Goal: Transaction & Acquisition: Book appointment/travel/reservation

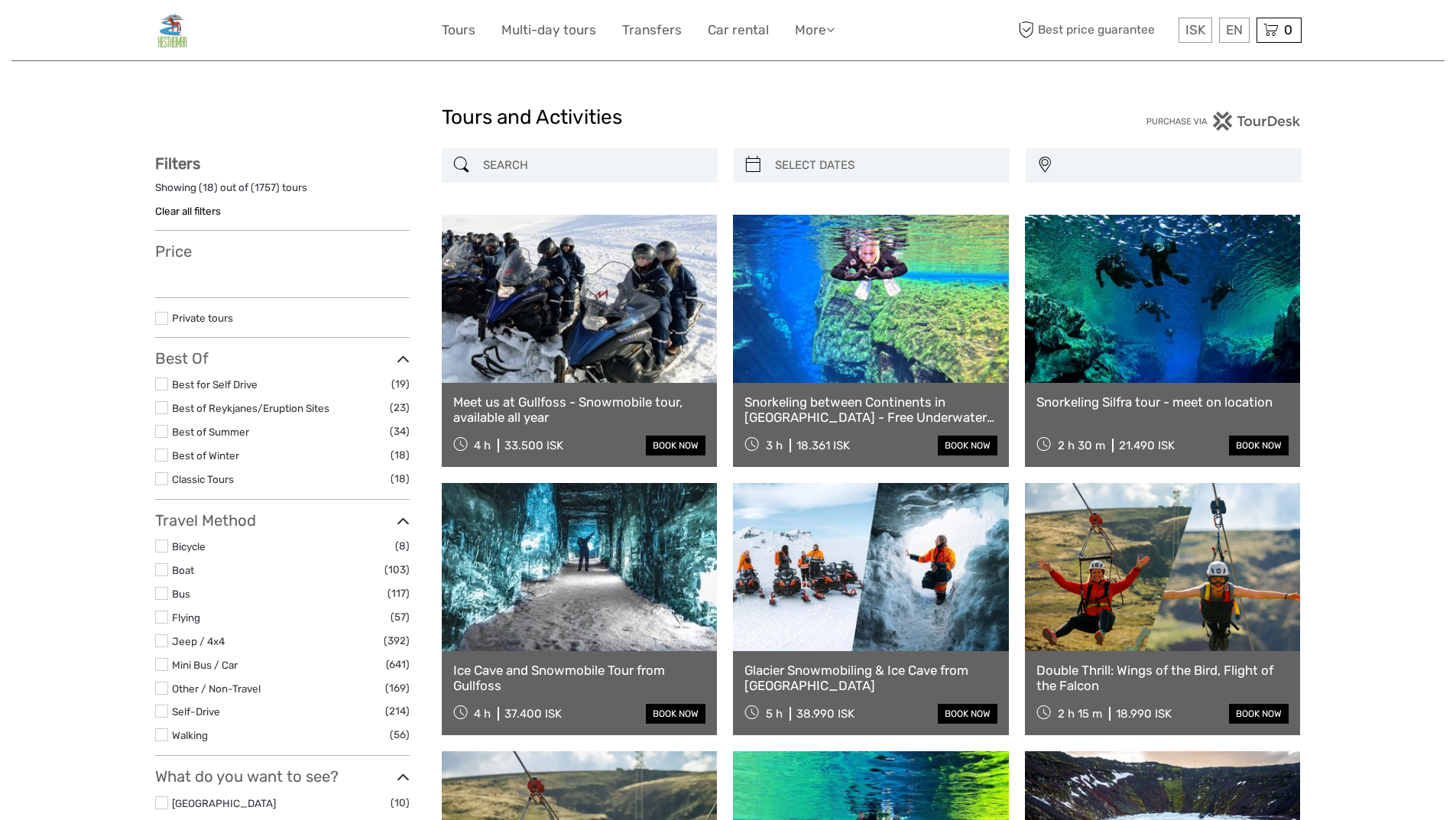
select select
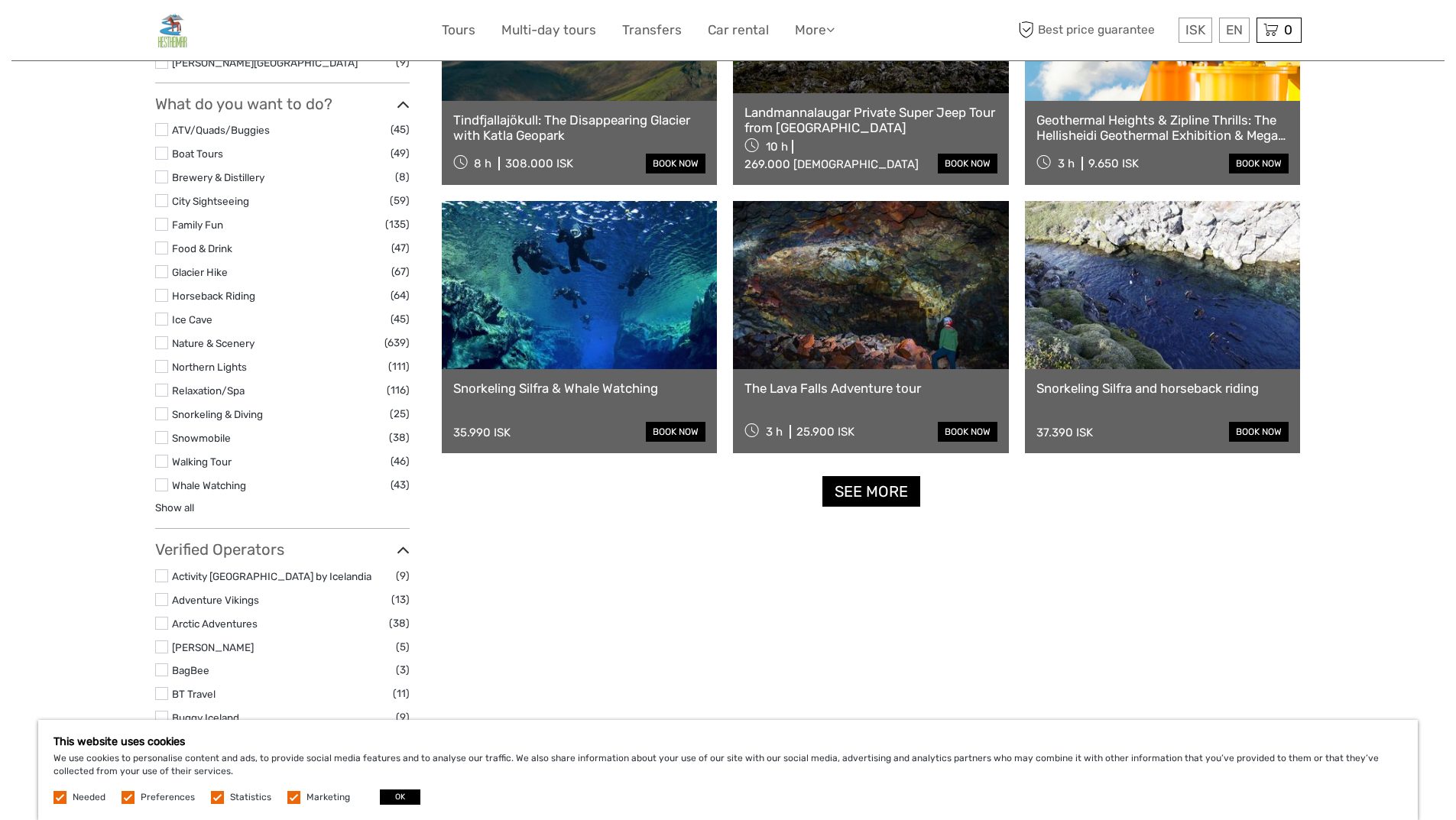
scroll to position [1299, 0]
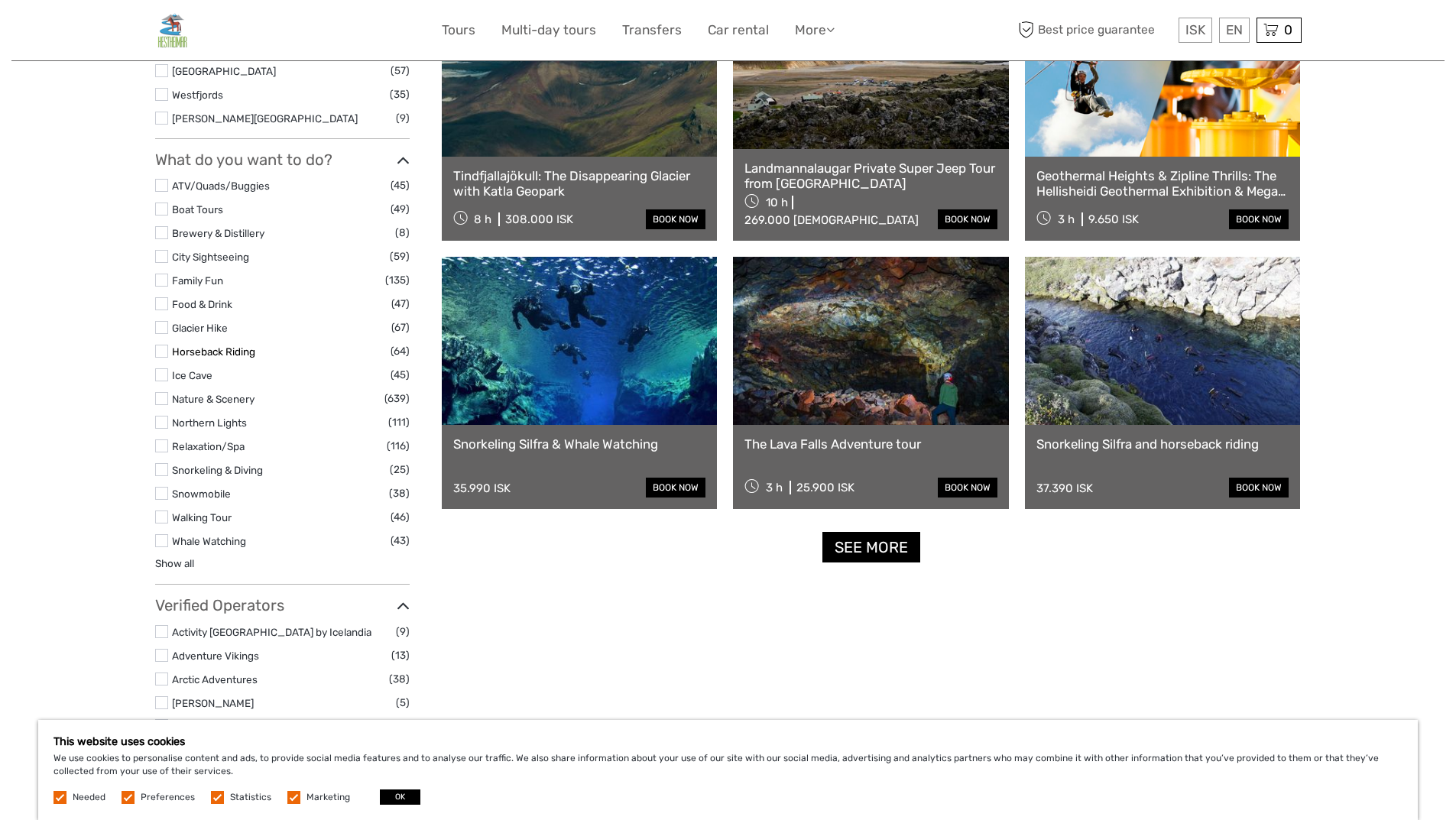
click at [235, 352] on link "Horseback Riding" at bounding box center [213, 352] width 83 height 12
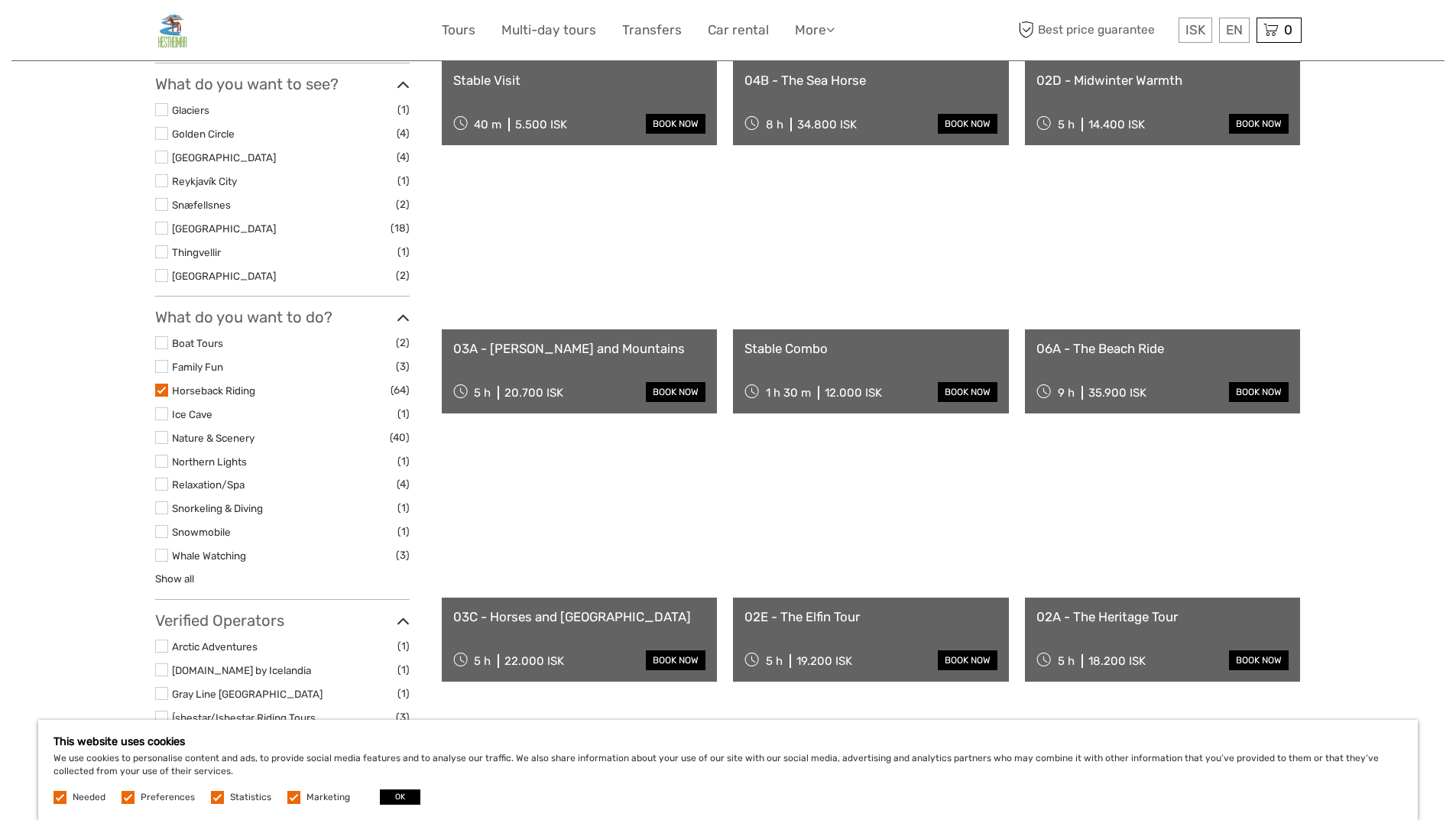
scroll to position [775, 0]
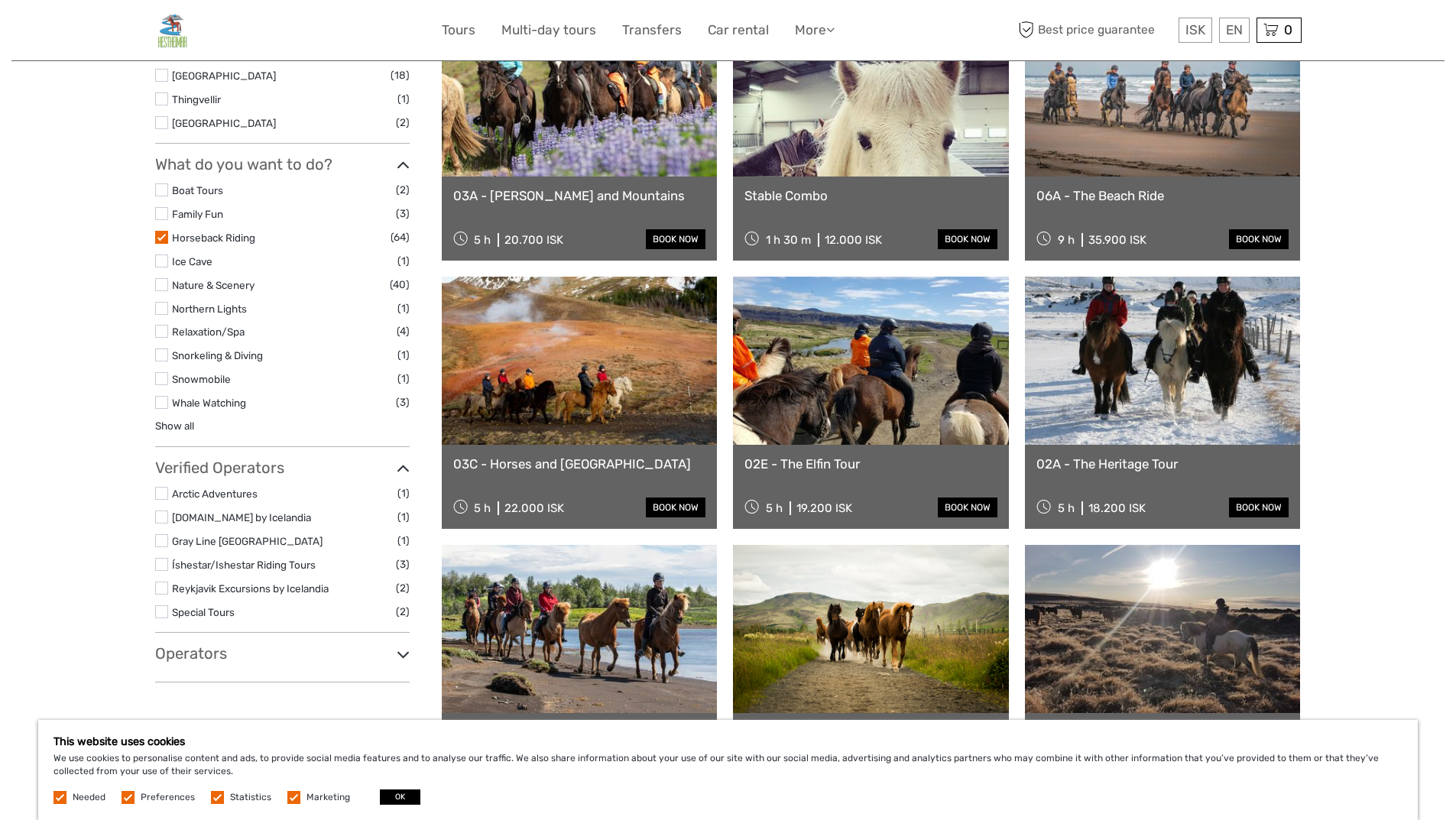
click at [631, 419] on link at bounding box center [579, 361] width 276 height 168
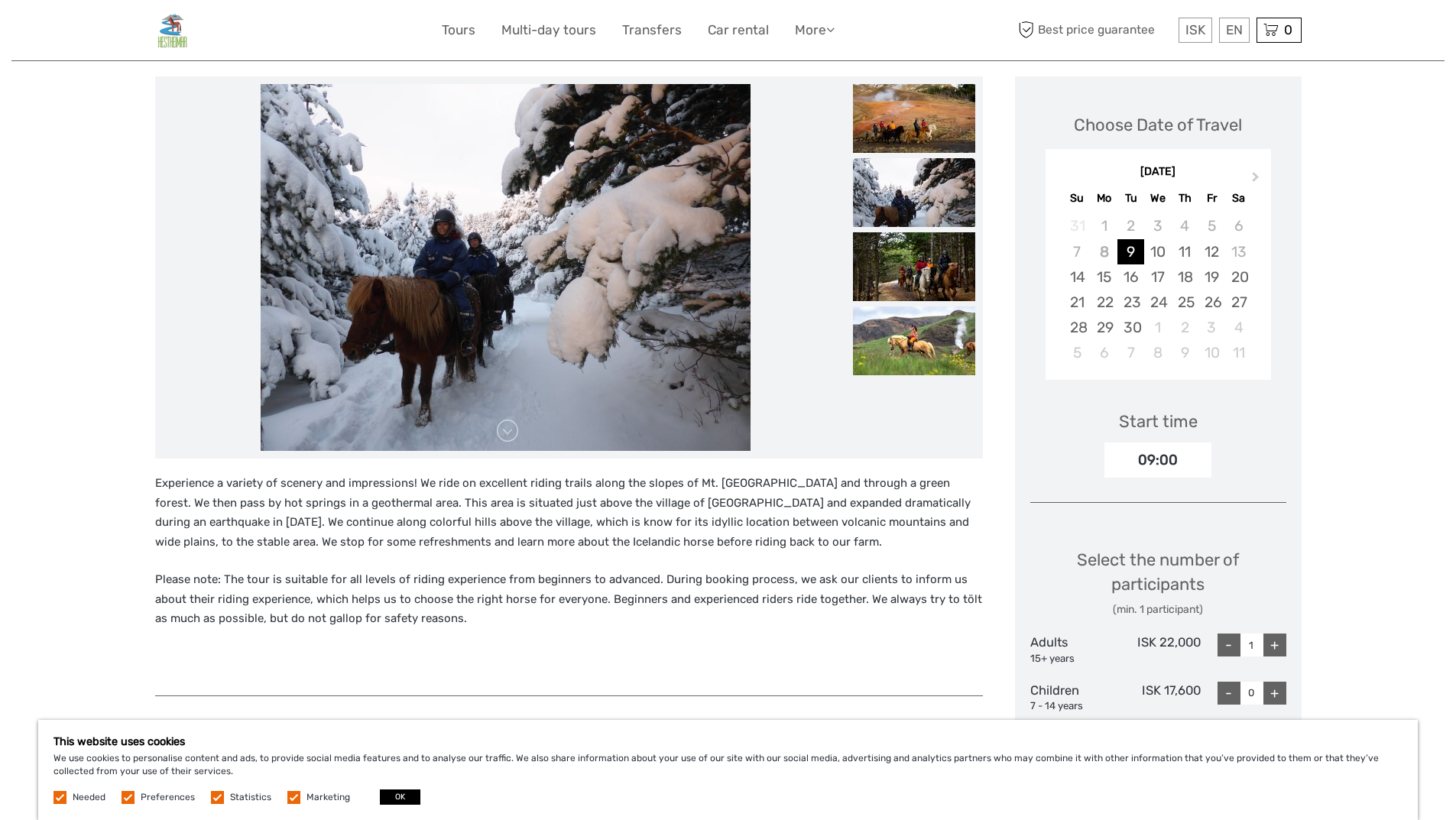
scroll to position [173, 0]
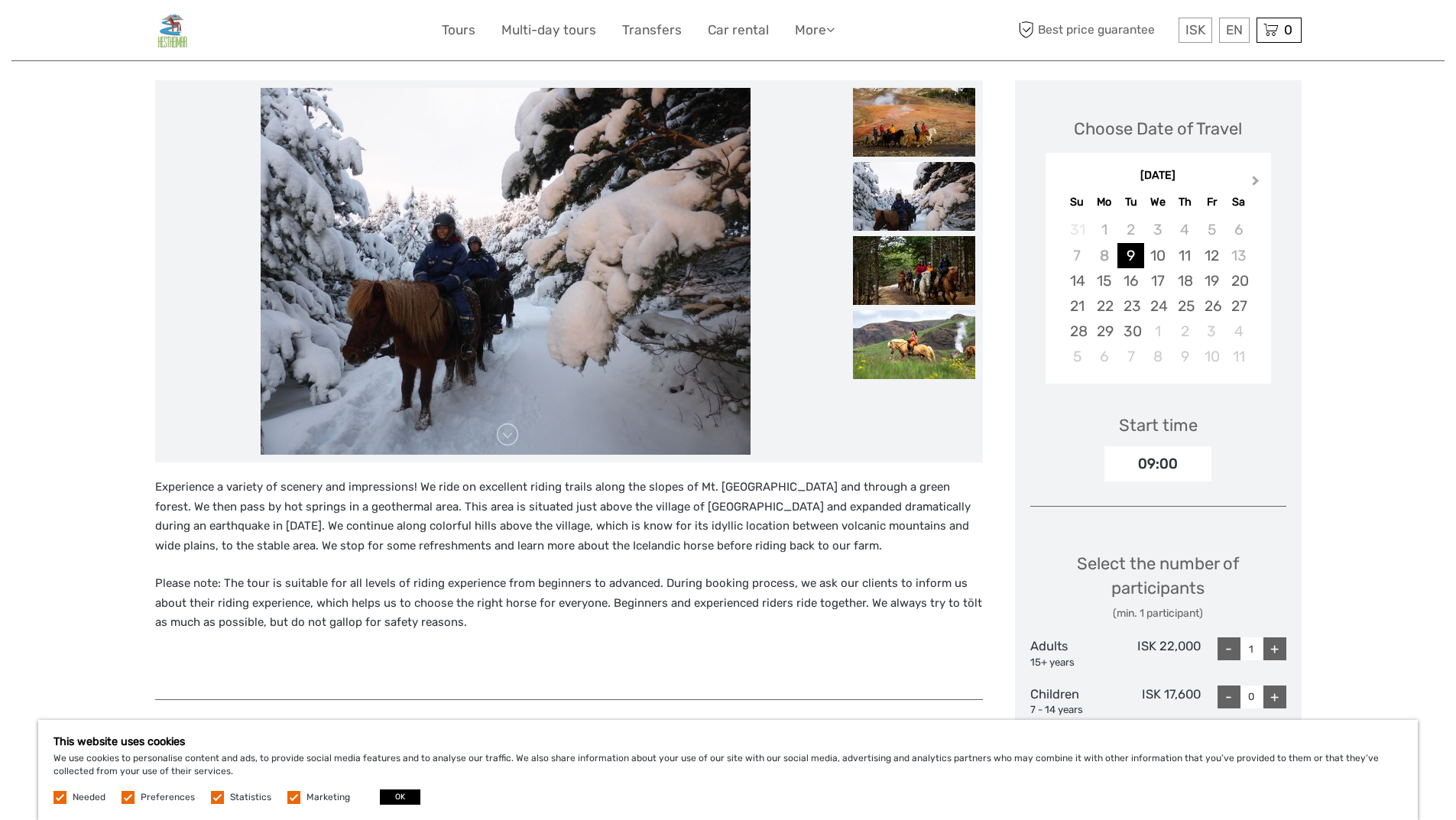
click at [1256, 174] on button "Next Month" at bounding box center [1257, 184] width 25 height 25
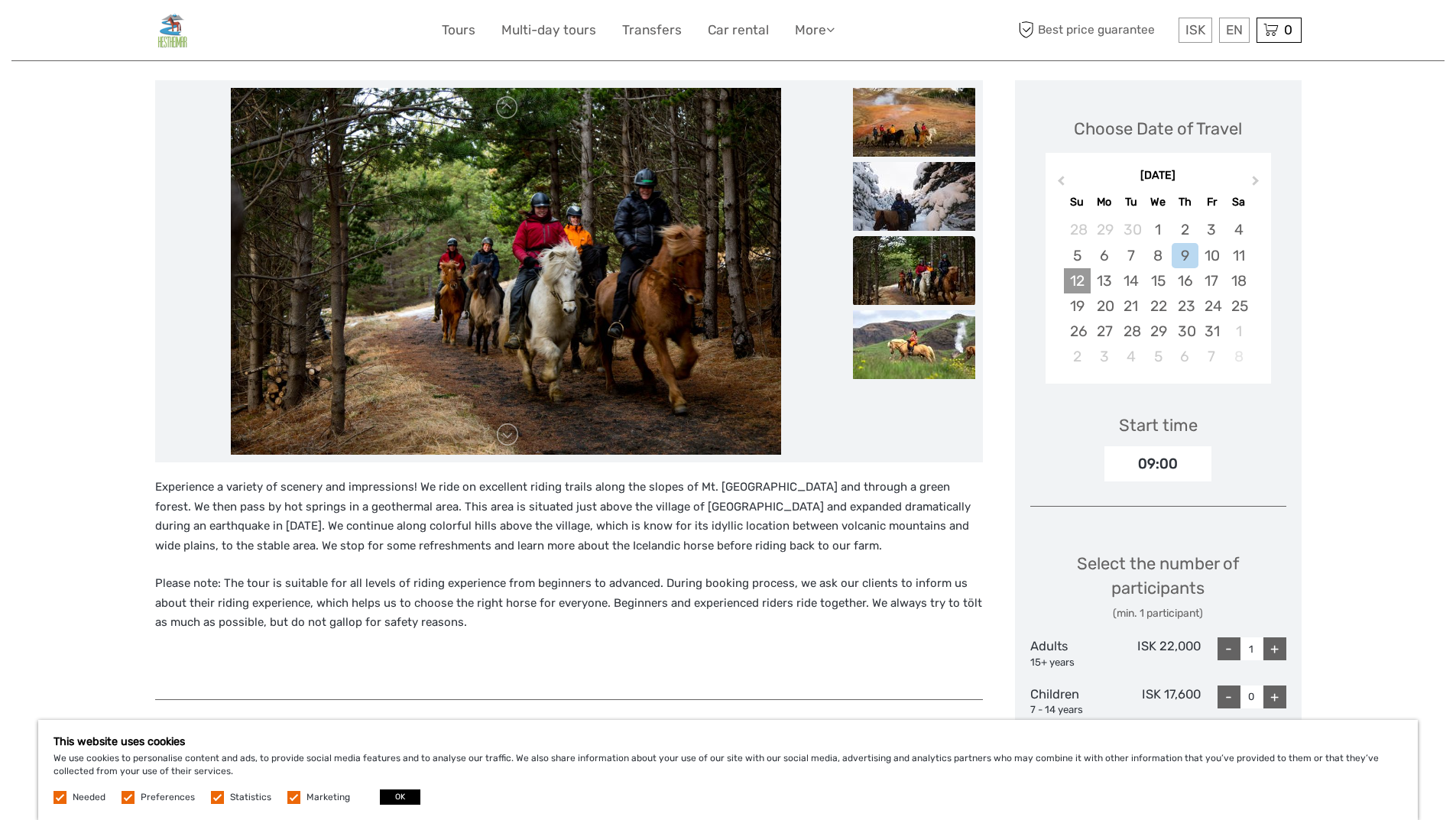
click at [1088, 282] on div "12" at bounding box center [1077, 280] width 27 height 25
click at [1236, 252] on div "11" at bounding box center [1239, 255] width 27 height 25
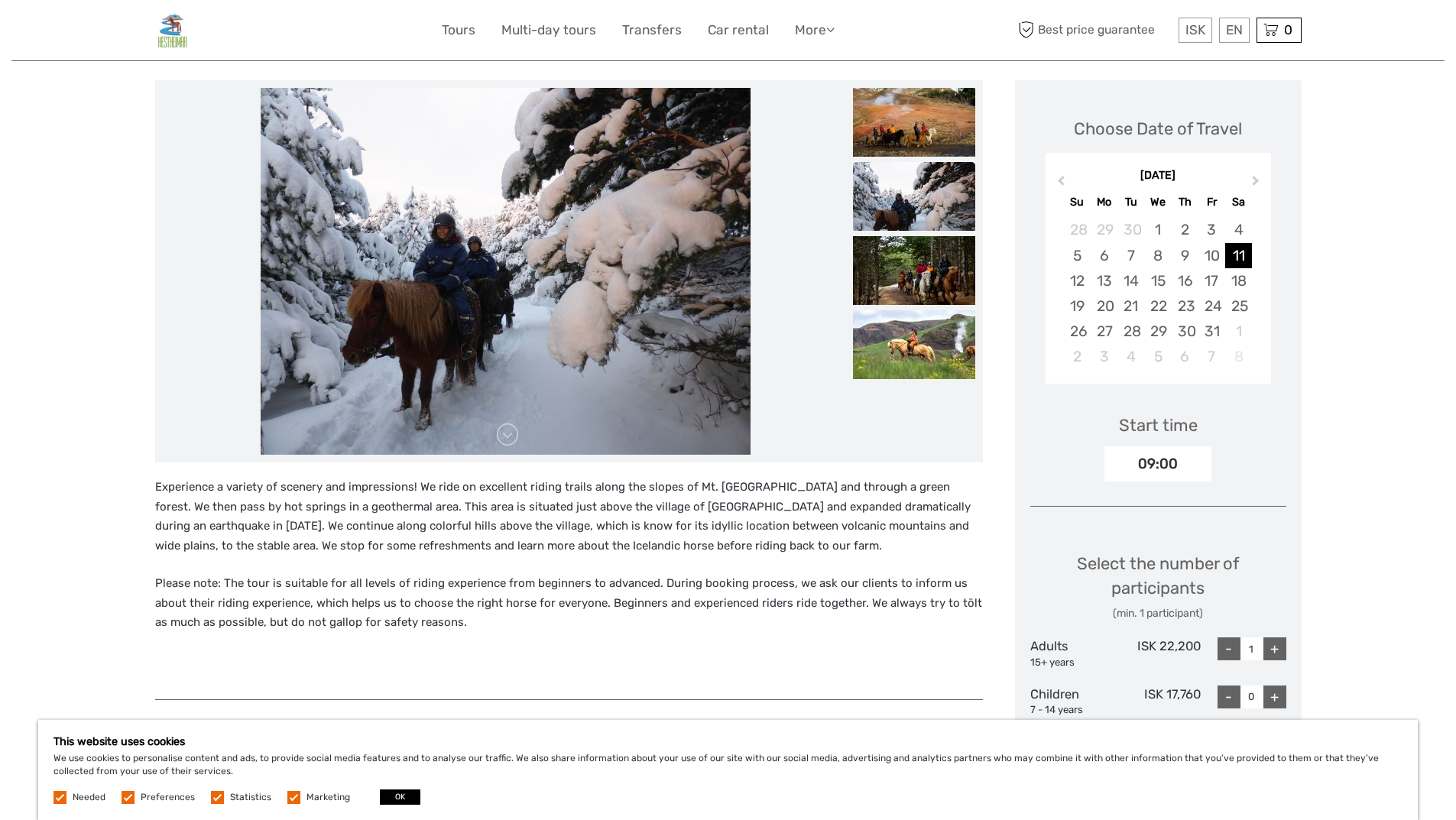
scroll to position [0, 0]
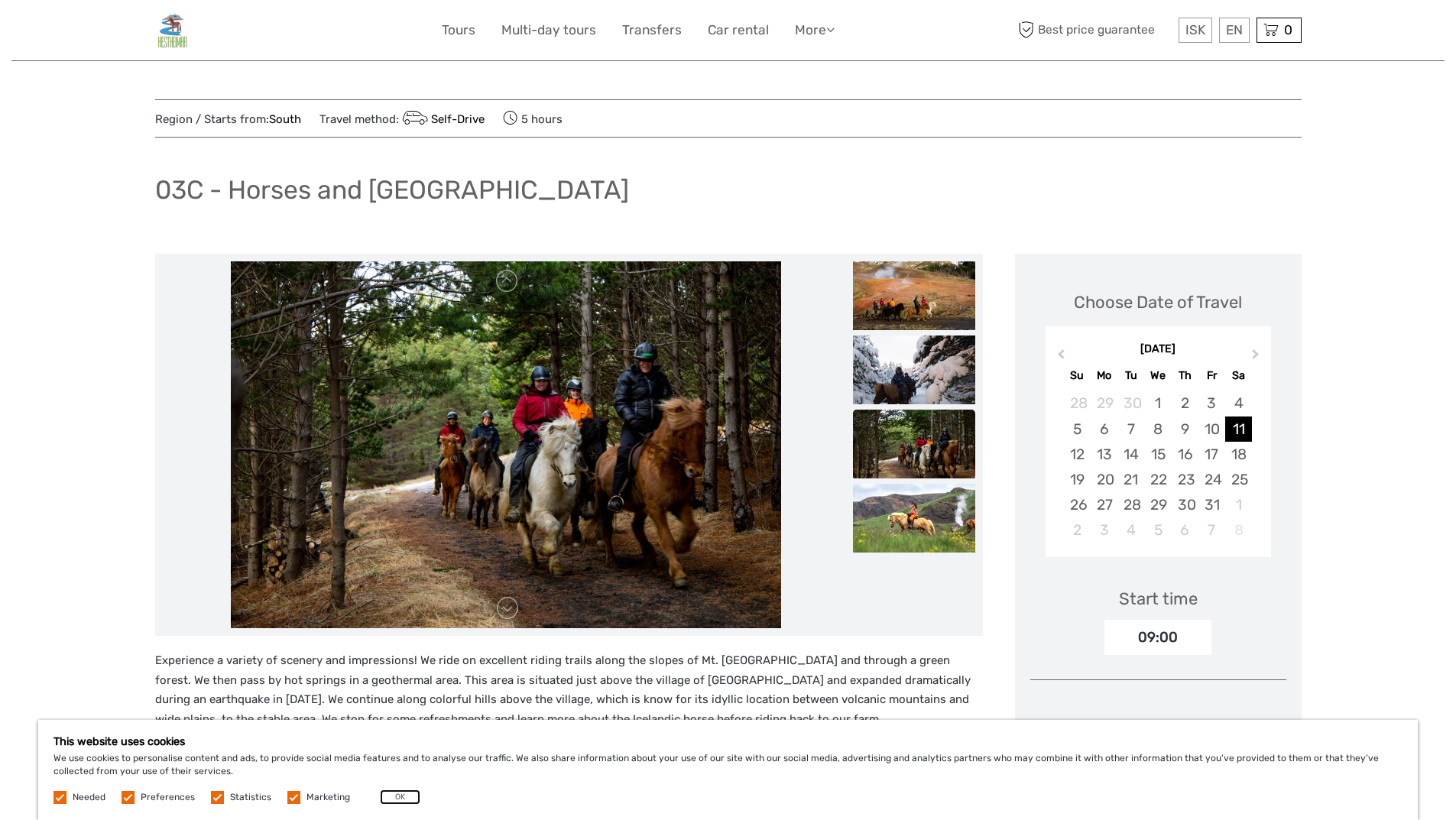
click at [396, 792] on button "OK" at bounding box center [401, 797] width 41 height 16
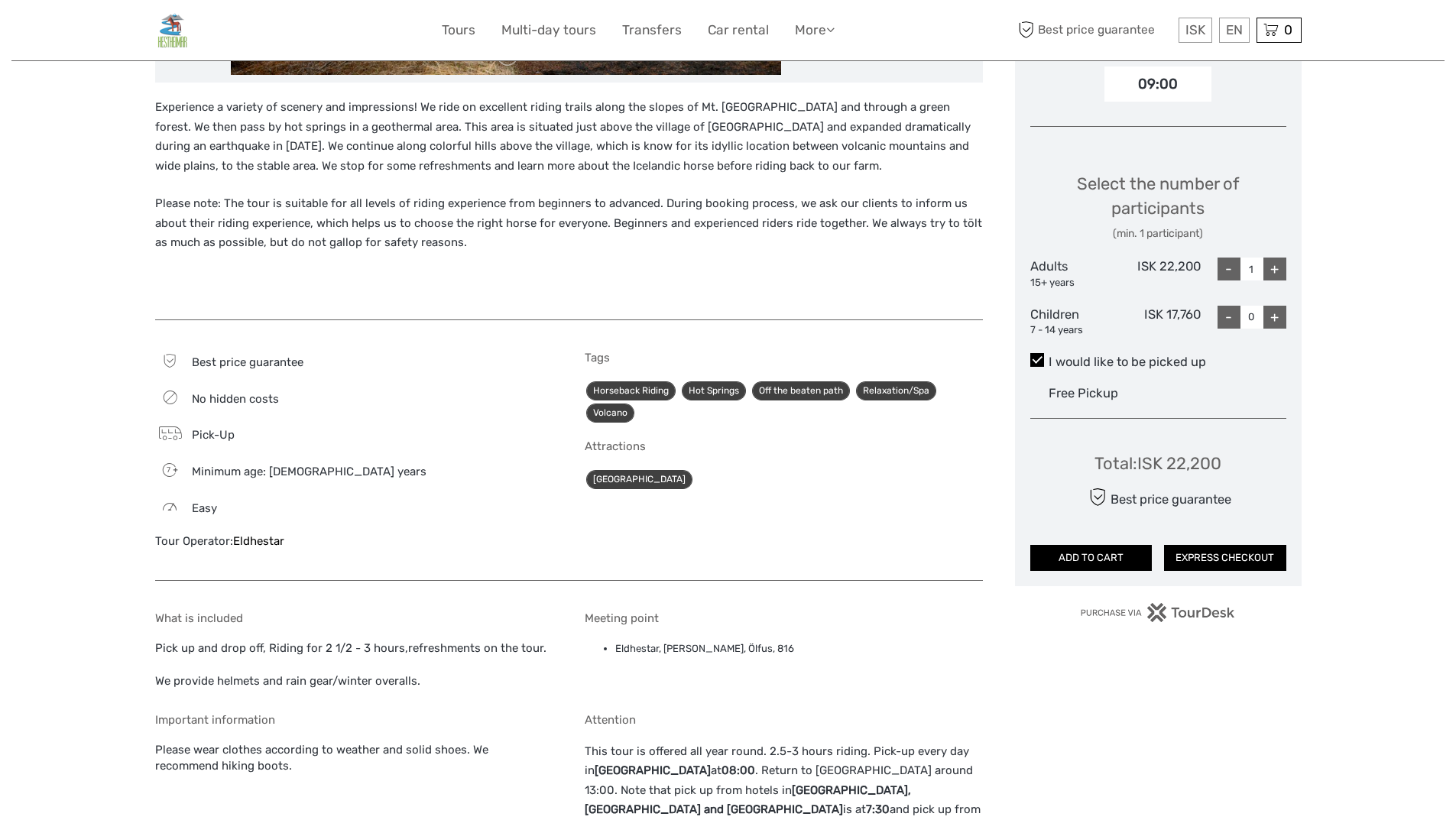
scroll to position [688, 0]
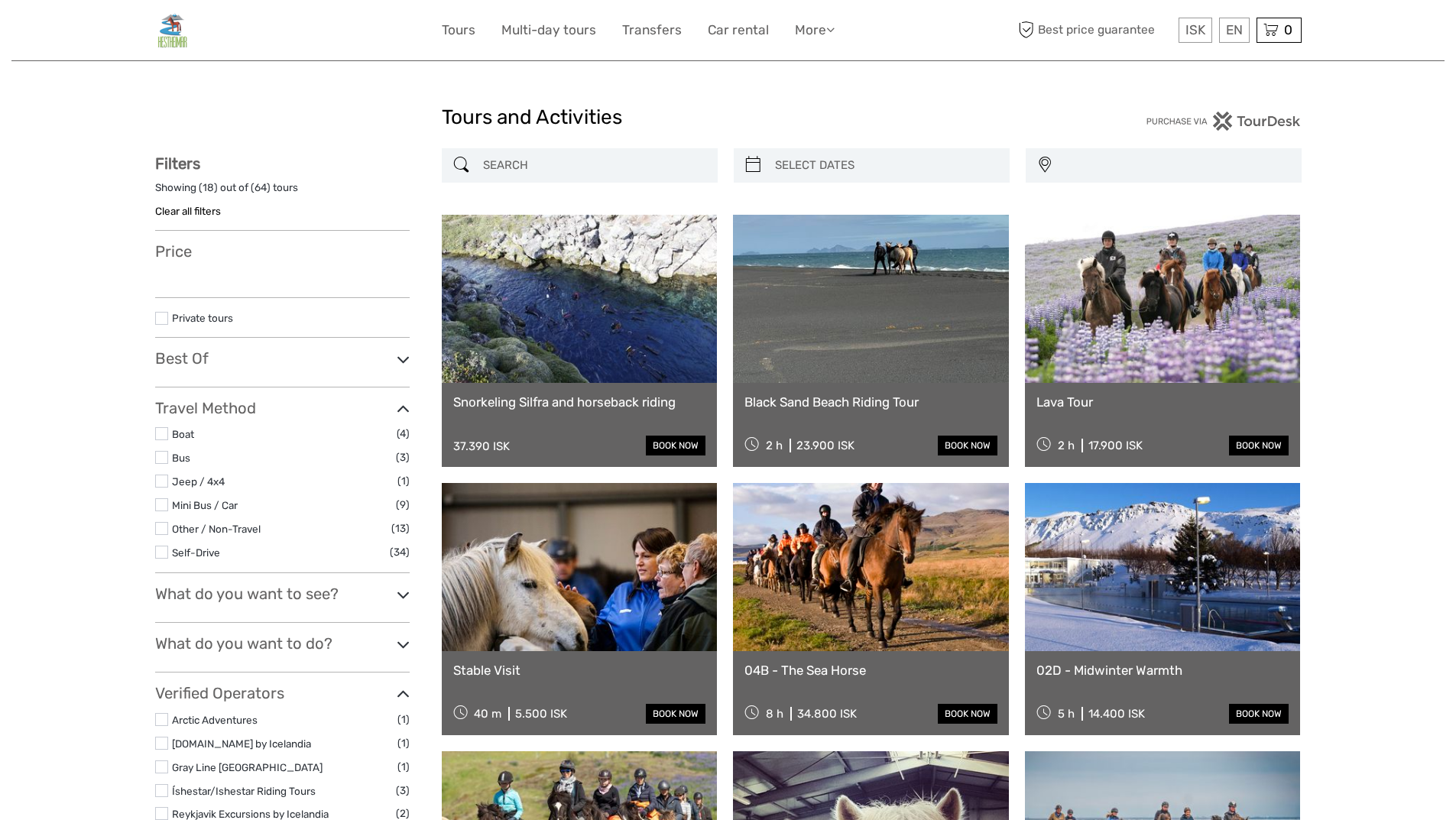
select select
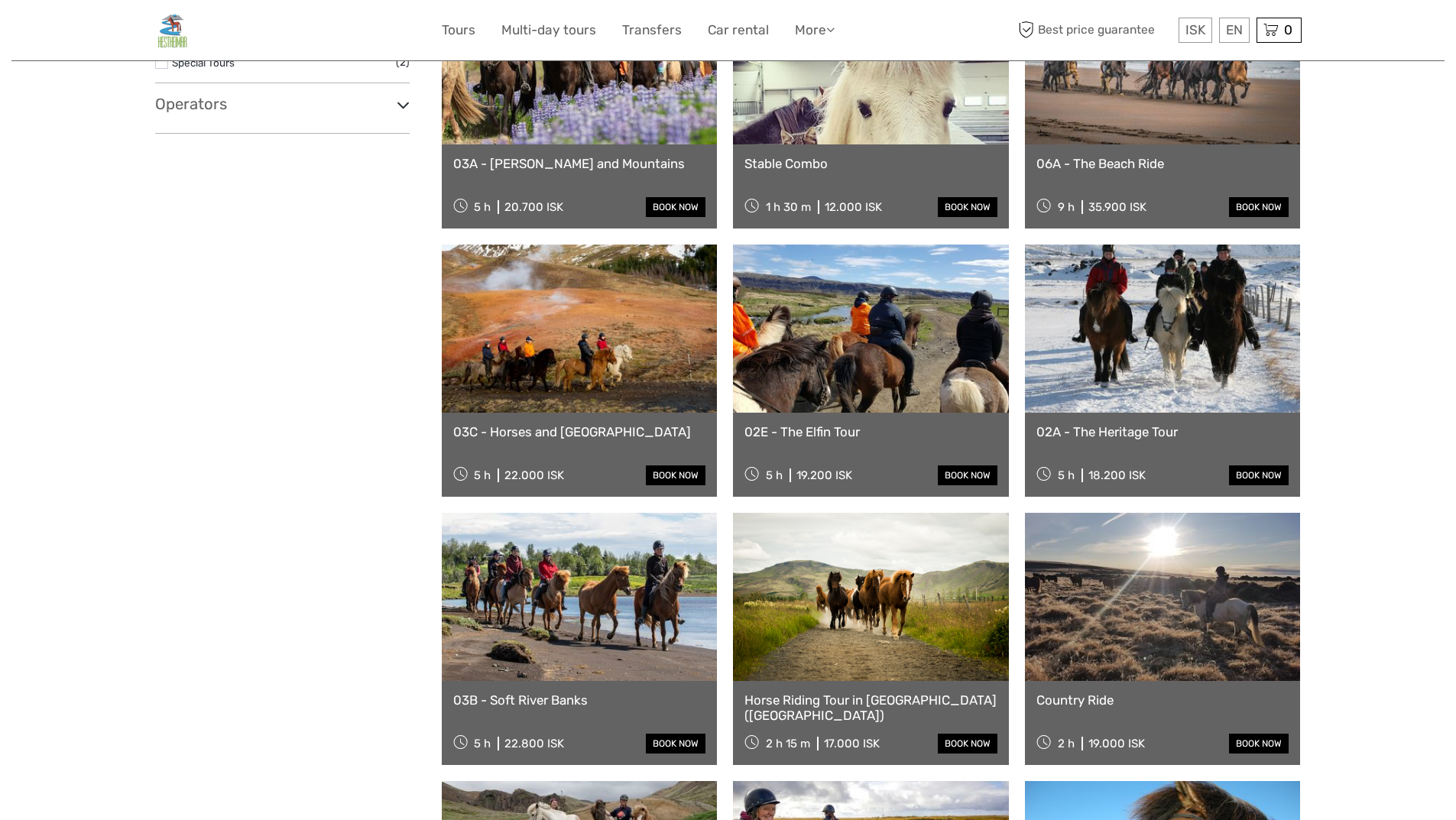
select select
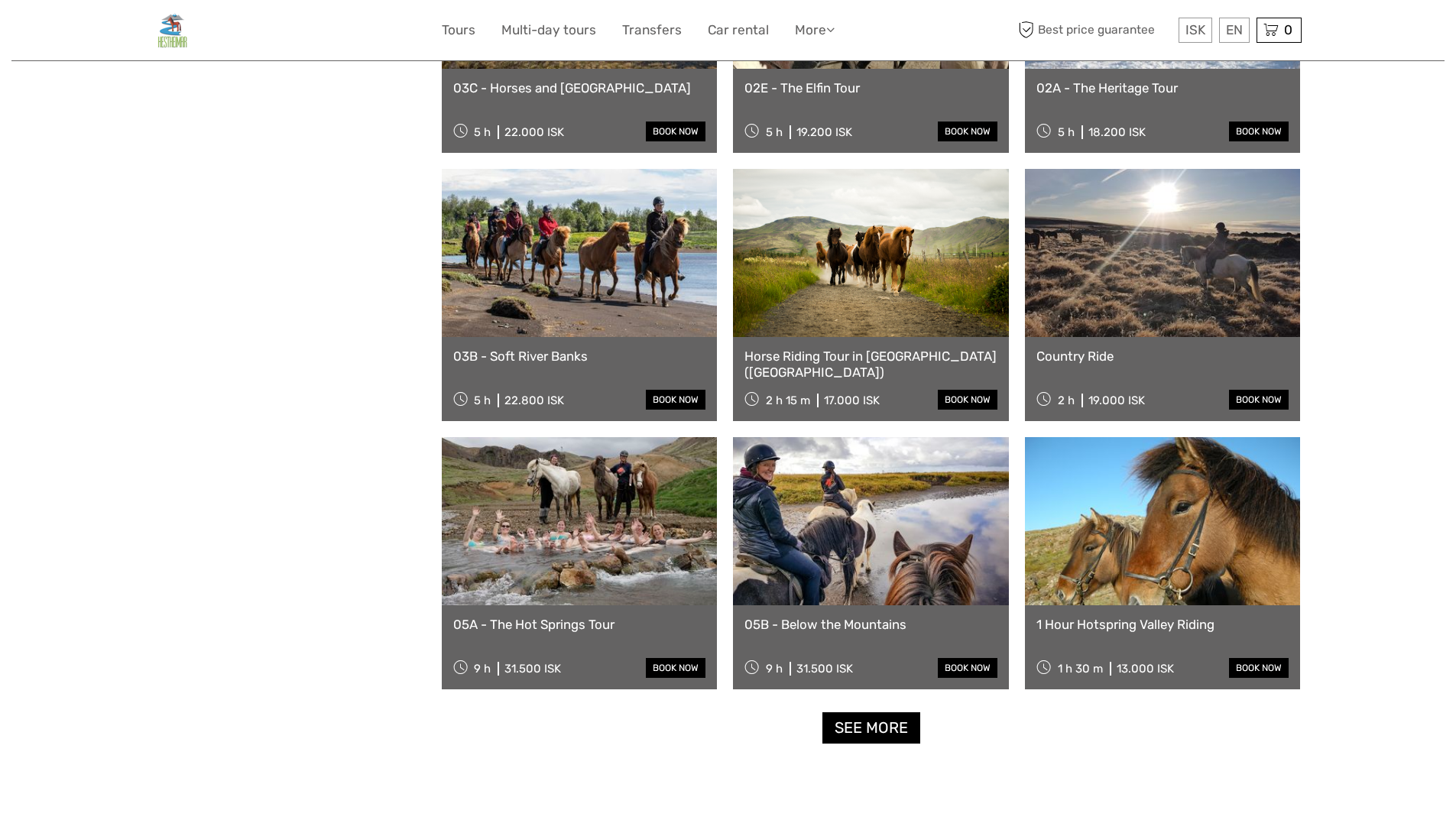
scroll to position [1157, 0]
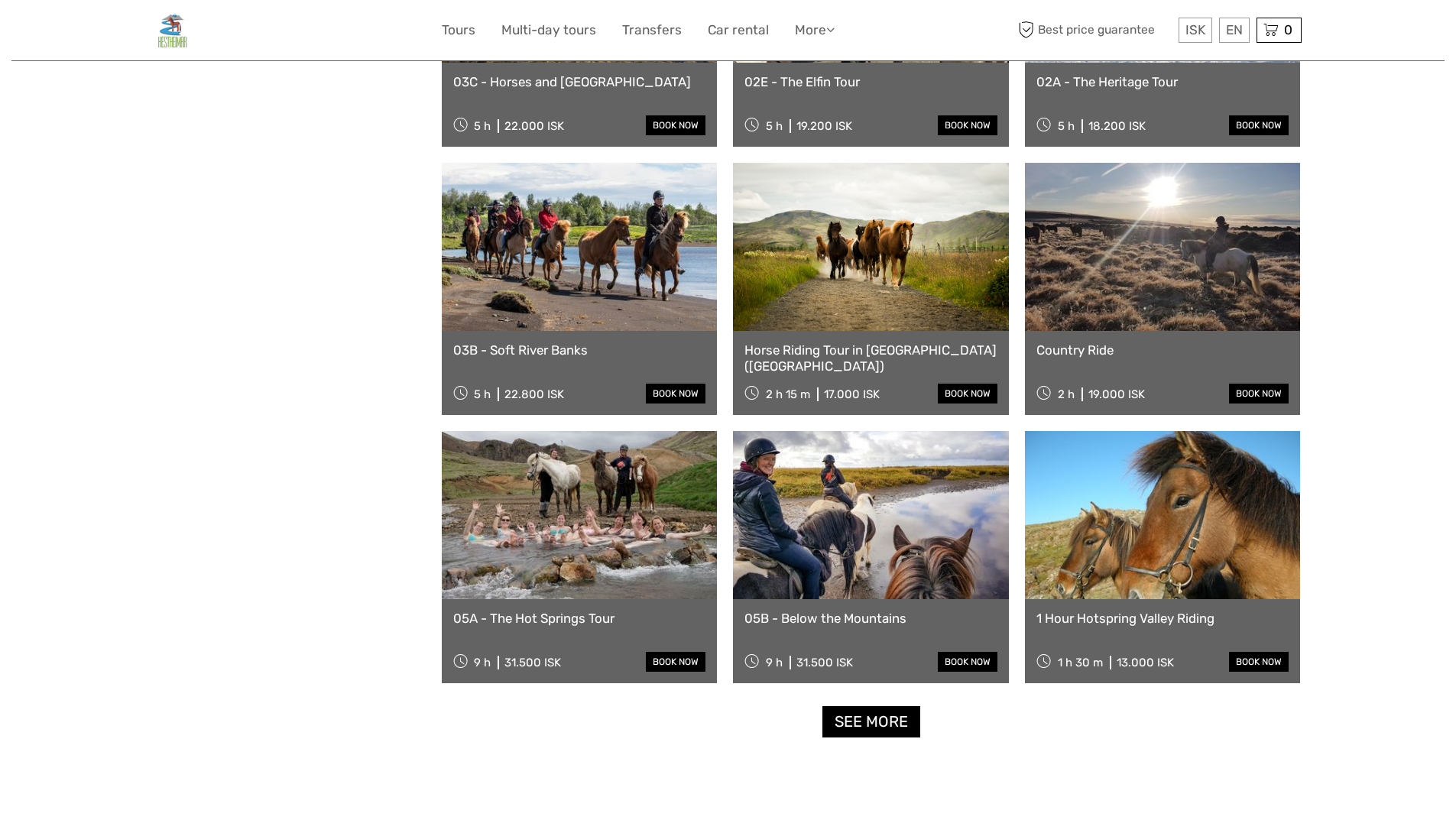
click at [633, 492] on link at bounding box center [579, 515] width 276 height 168
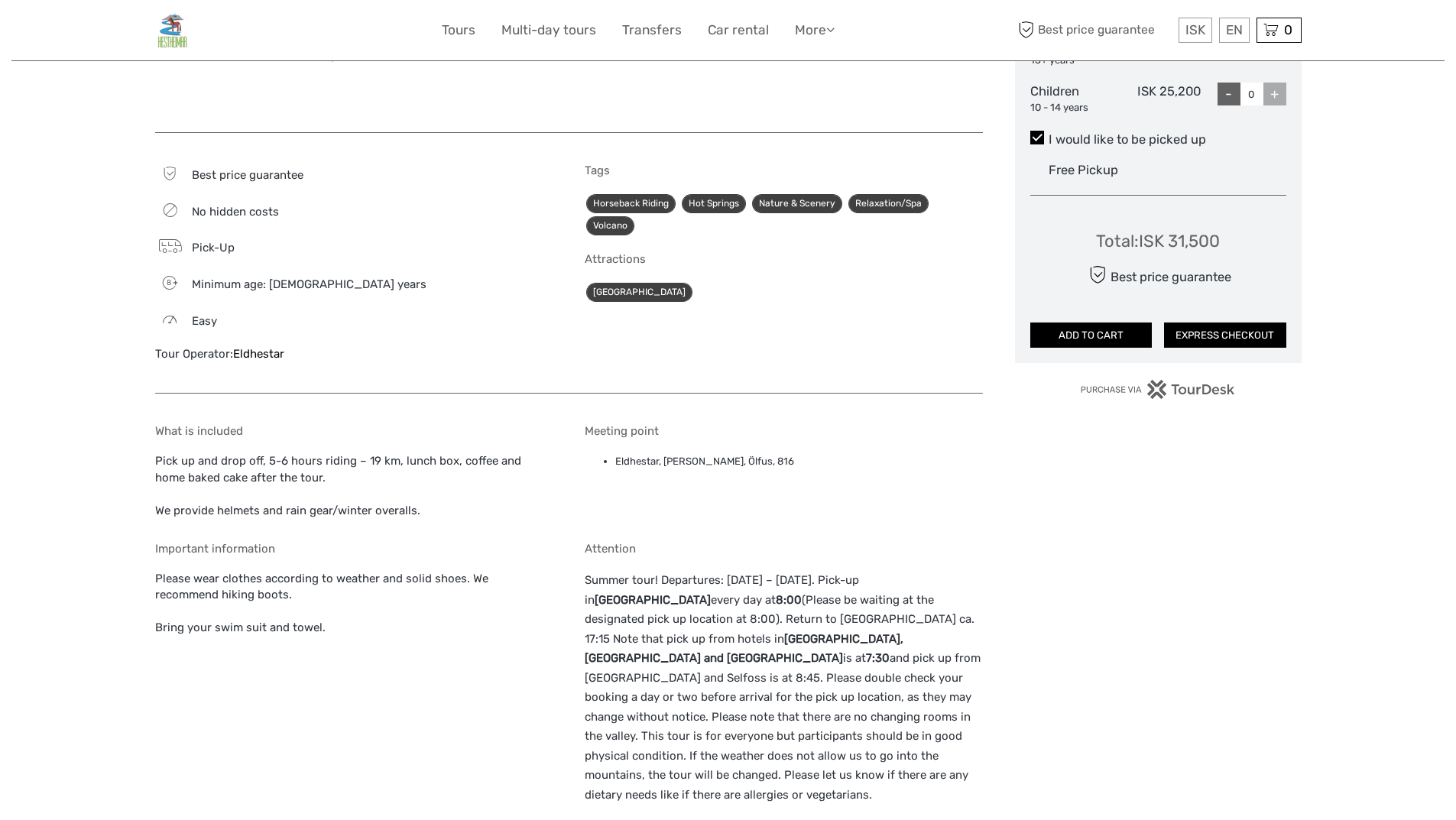
scroll to position [123, 0]
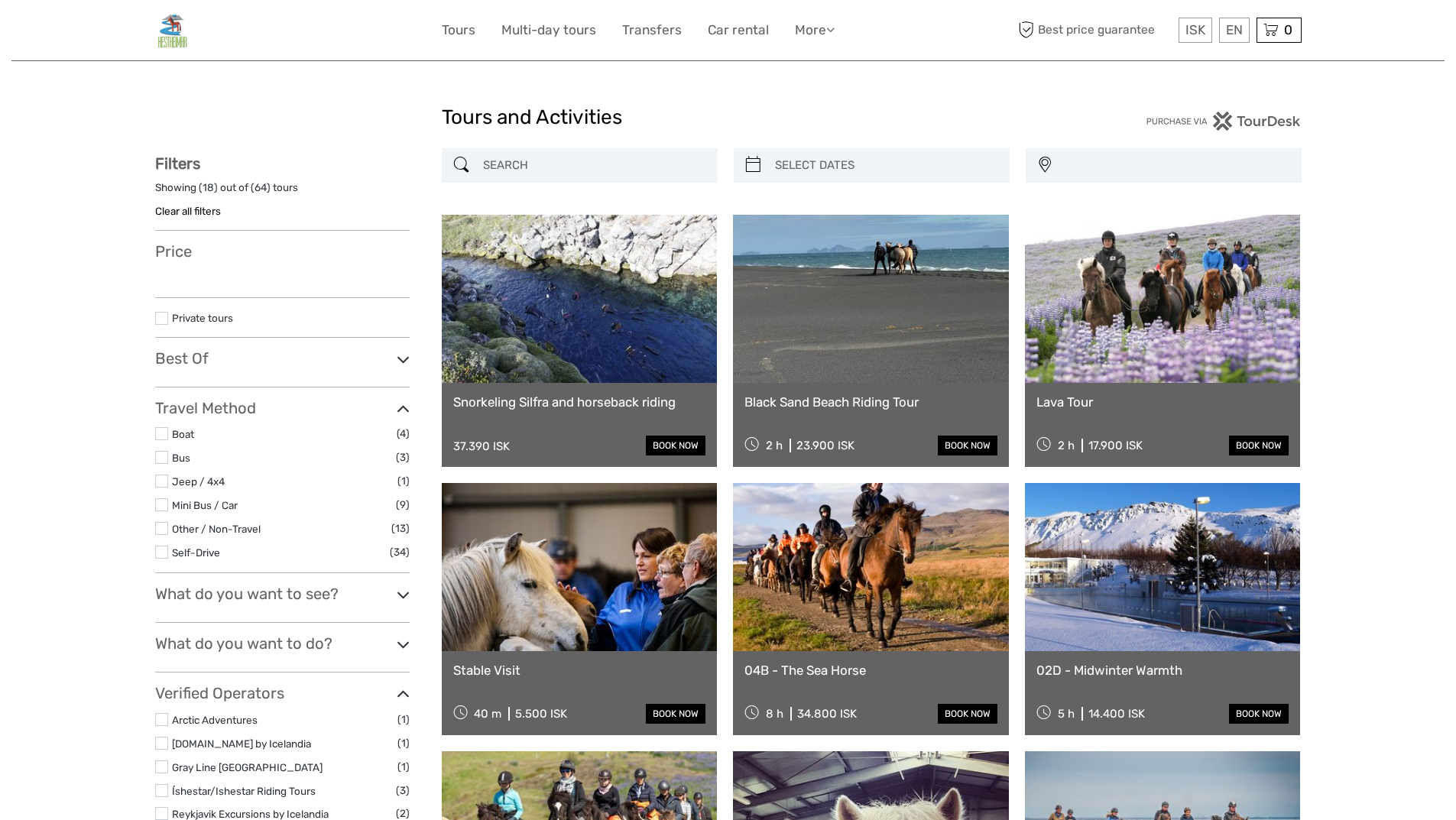
select select
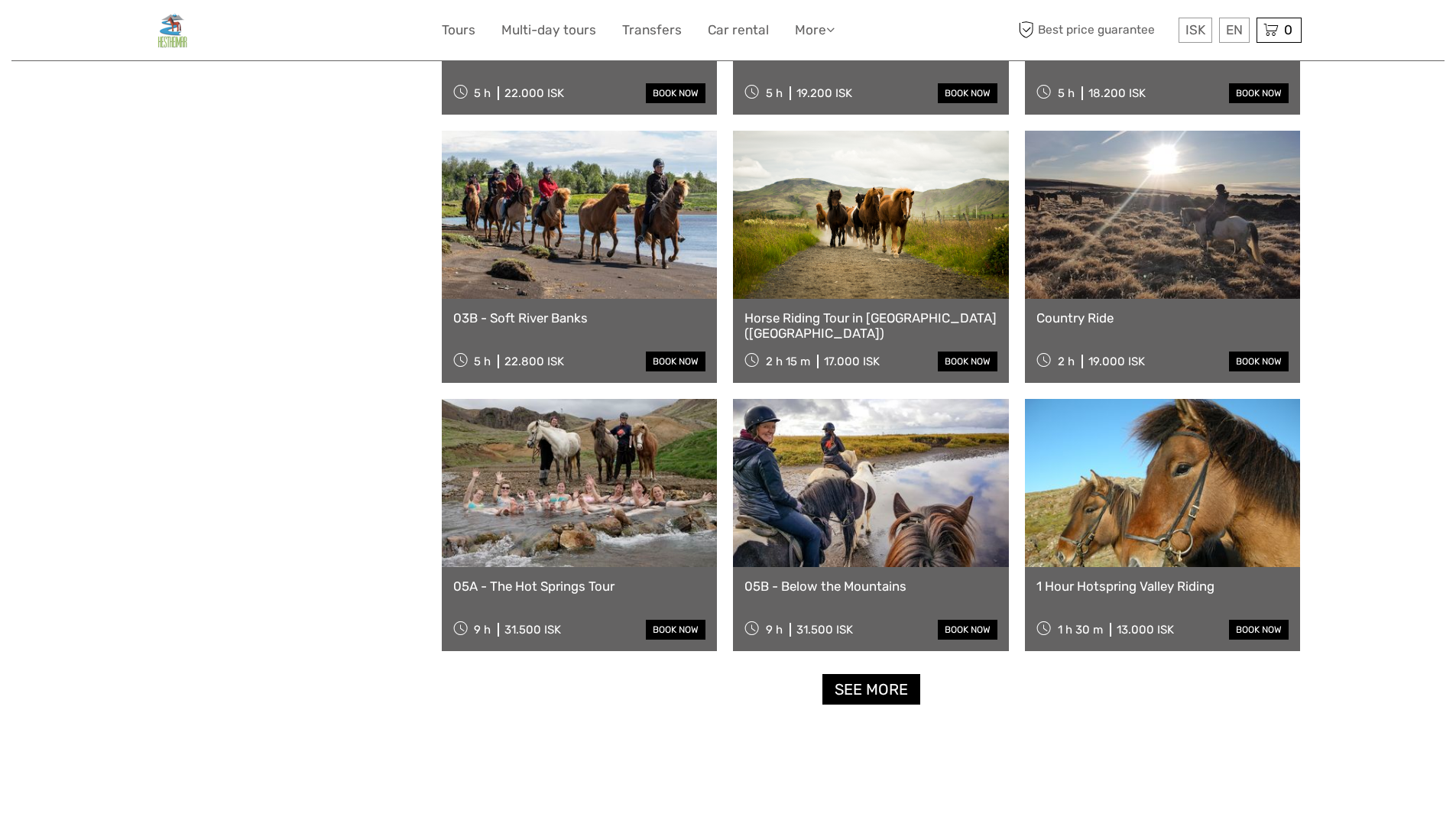
select select
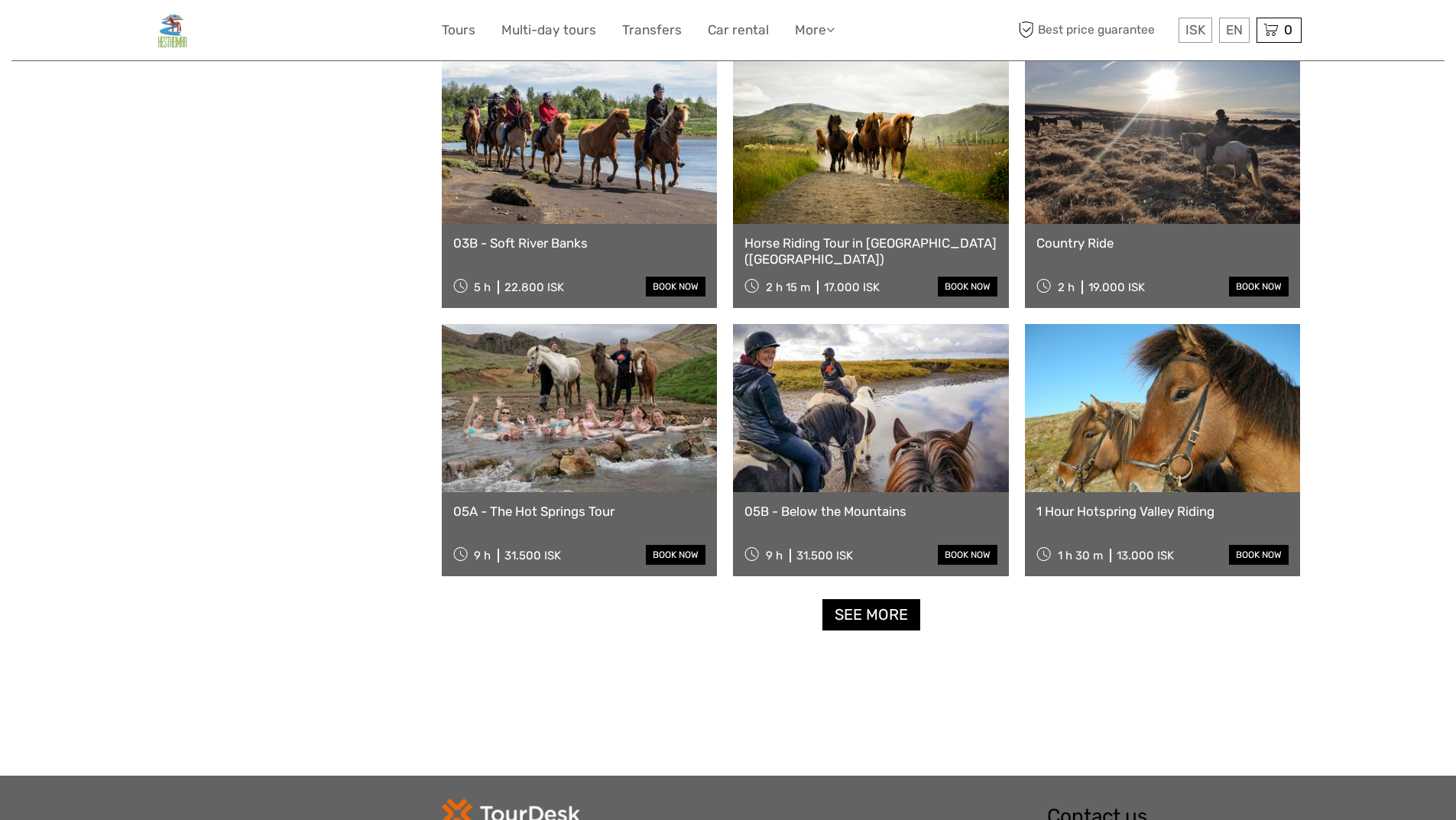
scroll to position [1285, 0]
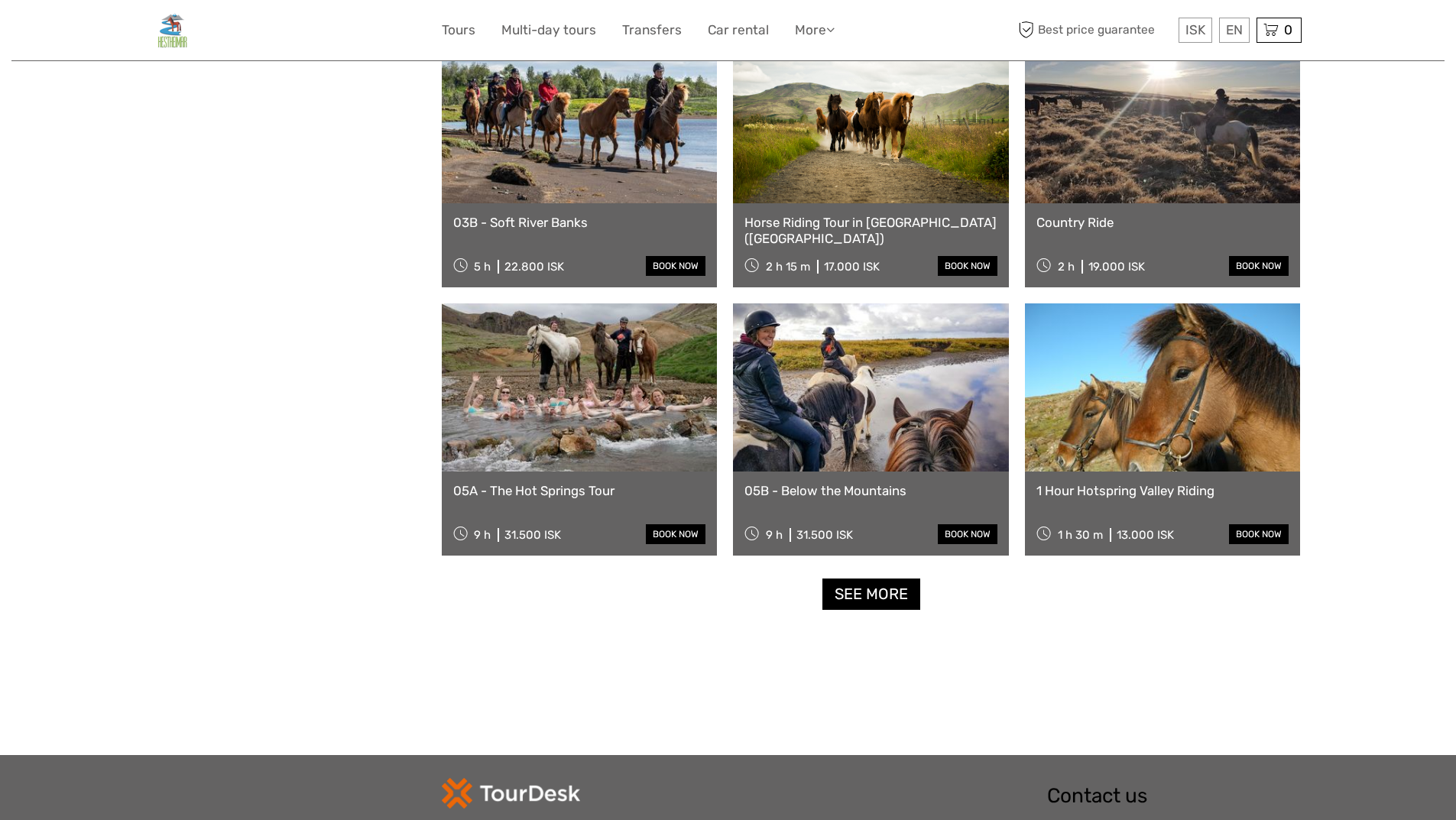
click at [877, 596] on link "See more" at bounding box center [871, 594] width 98 height 31
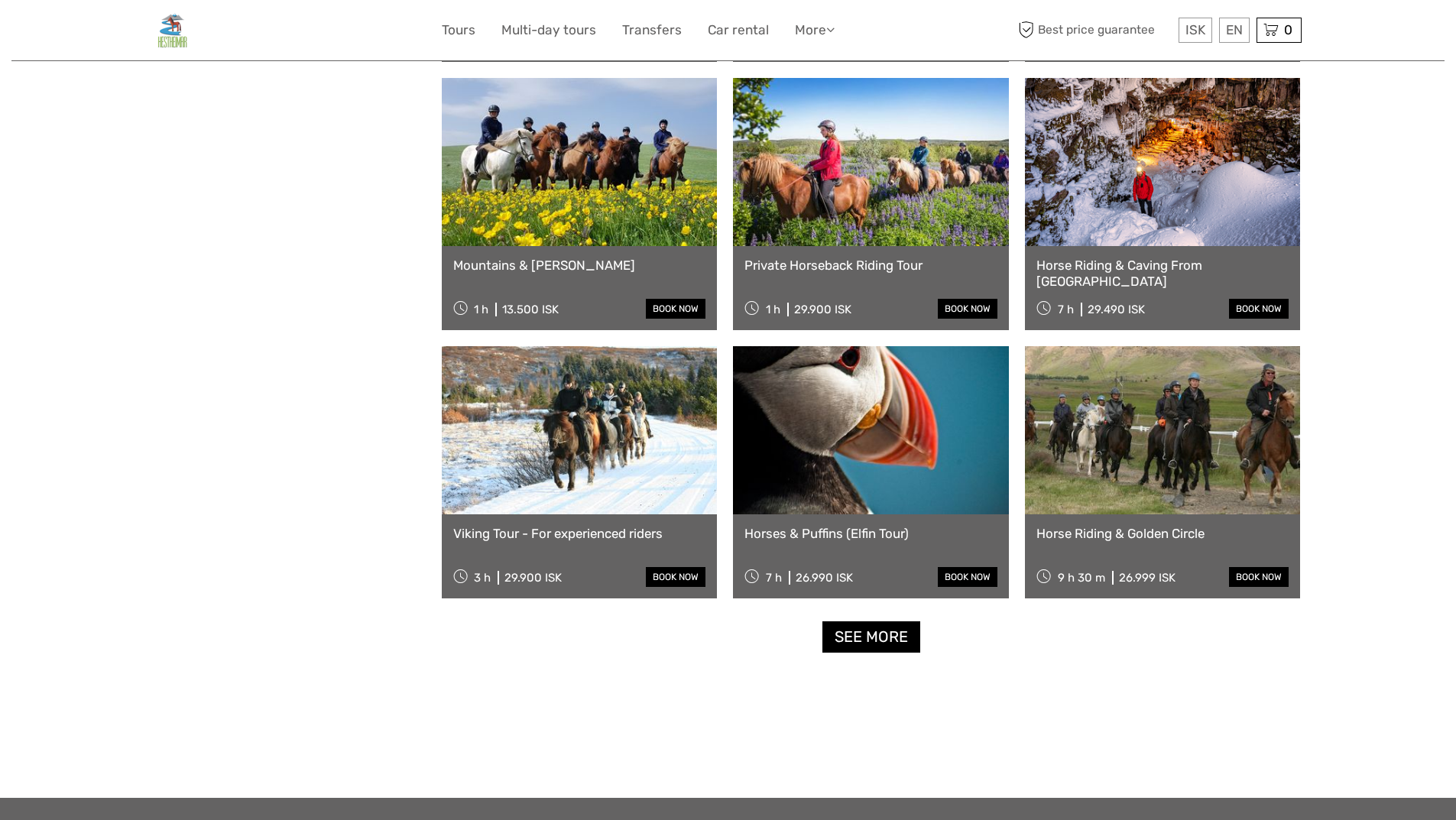
scroll to position [2135, 0]
